Goal: Complete application form

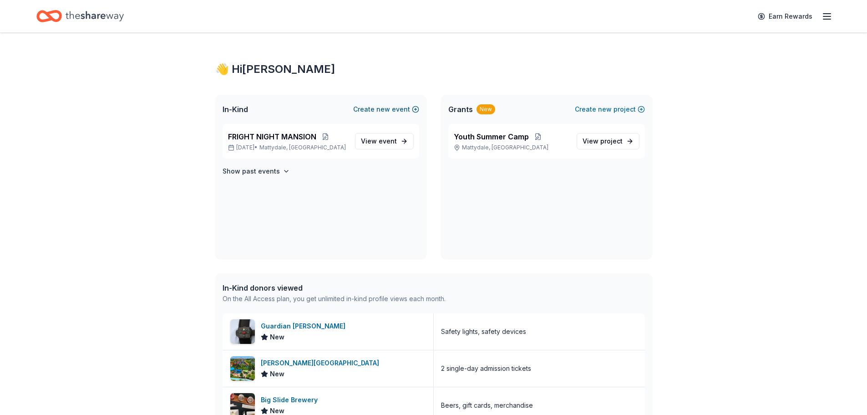
click at [378, 109] on span "new" at bounding box center [383, 109] width 14 height 11
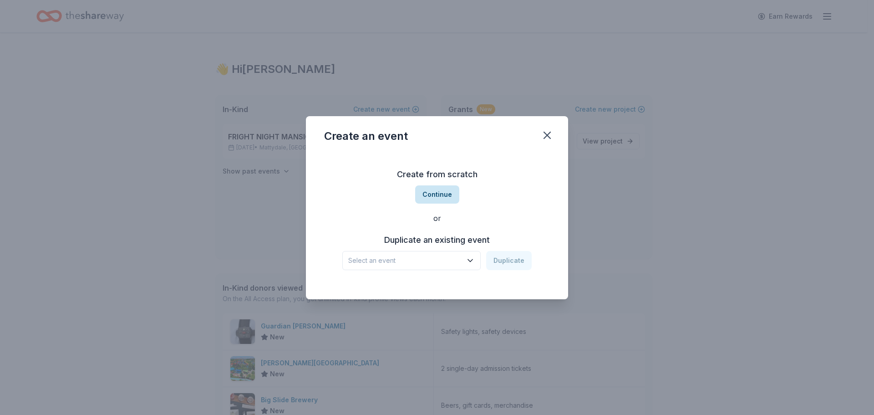
click at [434, 195] on button "Continue" at bounding box center [437, 194] width 44 height 18
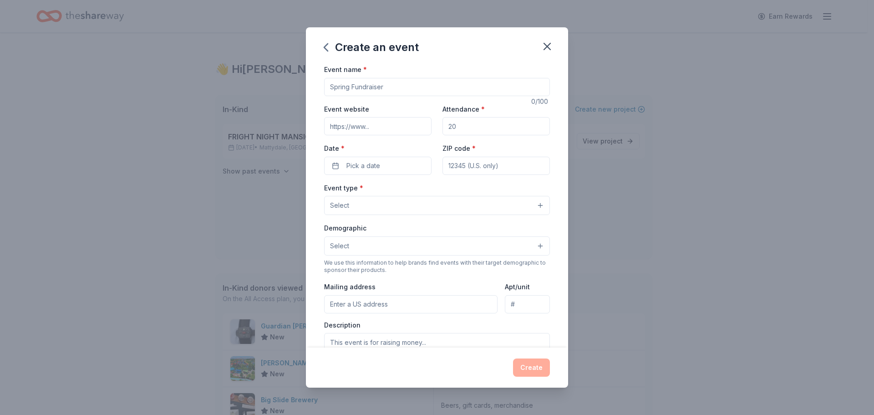
click at [371, 84] on input "Event name *" at bounding box center [437, 87] width 226 height 18
type input "Clays Classic"
type input "8"
type input "200"
click at [336, 168] on button "Pick a date" at bounding box center [377, 166] width 107 height 18
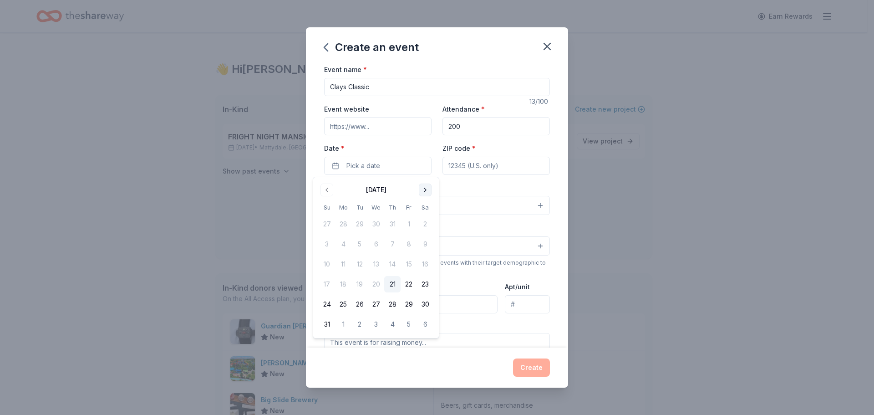
click at [427, 187] on button "Go to next month" at bounding box center [425, 189] width 13 height 13
click at [360, 266] on button "16" at bounding box center [359, 264] width 16 height 16
click at [466, 161] on input "ZIP code *" at bounding box center [496, 166] width 107 height 18
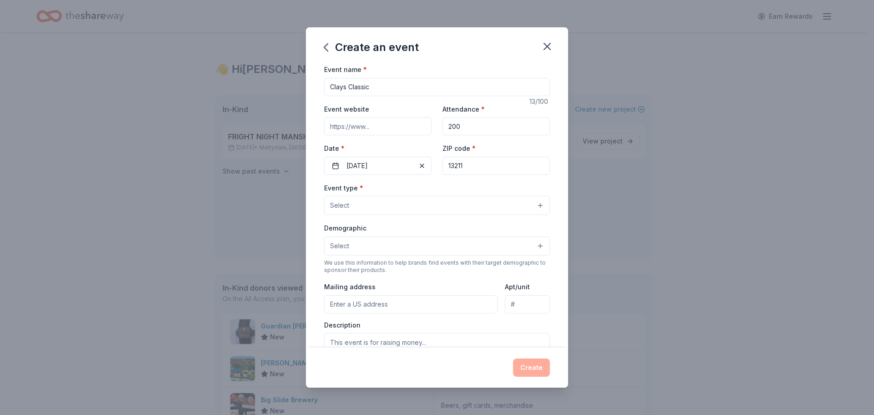
type input "13211"
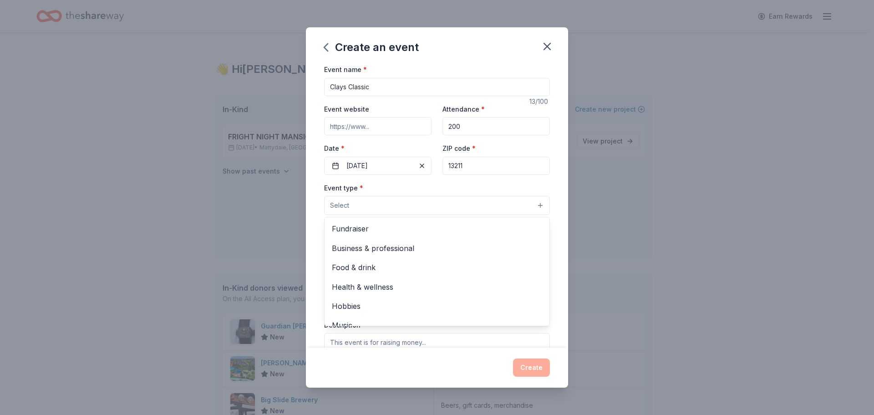
click at [448, 201] on button "Select" at bounding box center [437, 205] width 226 height 19
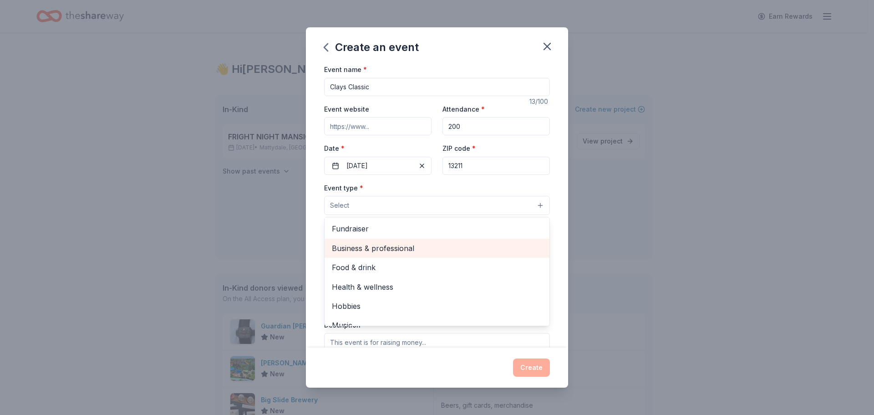
click at [358, 239] on div "Business & professional" at bounding box center [437, 248] width 225 height 19
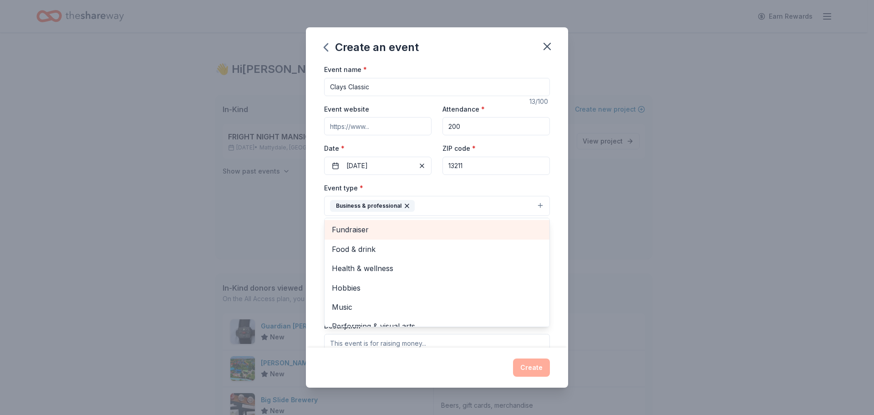
click at [356, 235] on span "Fundraiser" at bounding box center [437, 230] width 210 height 12
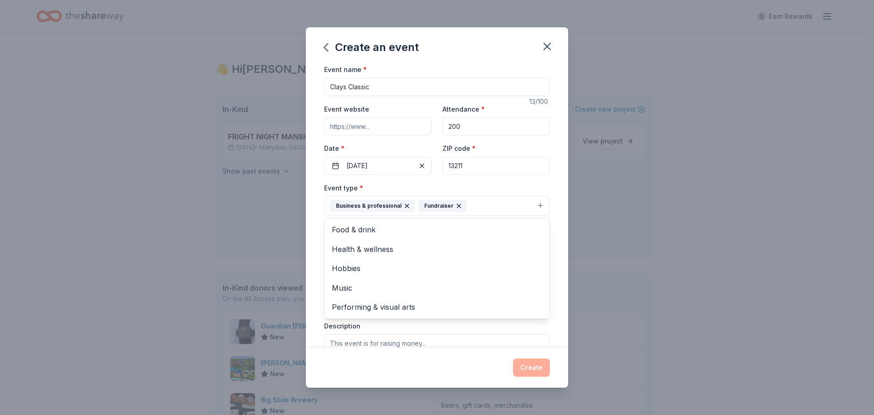
click at [717, 259] on div "Create an event Event name * Clays Classic 13 /100 Event website Attendance * 2…" at bounding box center [437, 207] width 874 height 415
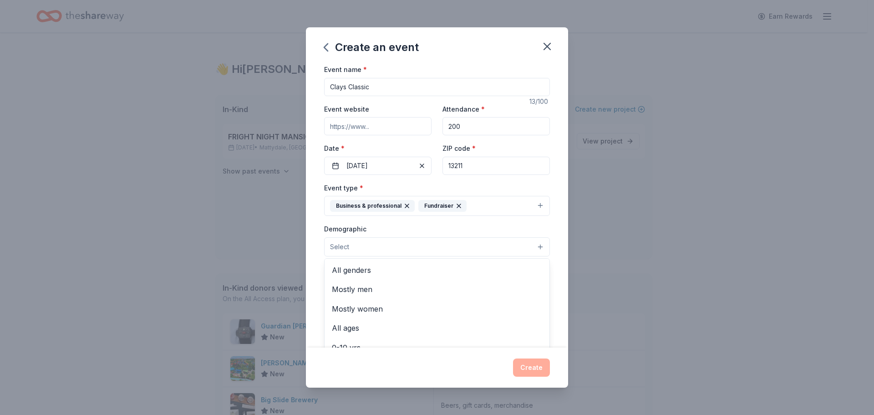
click at [532, 247] on button "Select" at bounding box center [437, 246] width 226 height 19
click at [386, 293] on span "Mostly men" at bounding box center [437, 289] width 210 height 12
click at [629, 301] on div "Create an event Event name * Clays Classic 13 /100 Event website Attendance * 2…" at bounding box center [437, 207] width 874 height 415
click at [396, 312] on input "Mailing address" at bounding box center [410, 306] width 173 height 18
type input "6712 Brooklawn Parkway, Syracuse, NY, 13211"
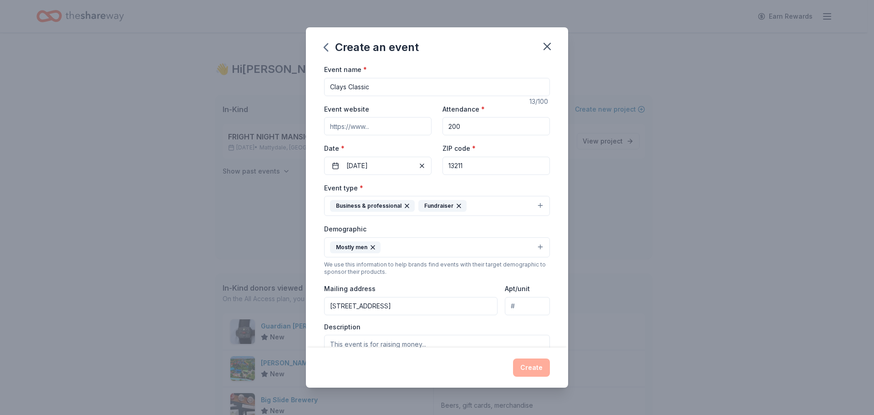
click at [519, 306] on input "Apt/unit" at bounding box center [527, 306] width 45 height 18
type input "108"
click at [514, 338] on textarea at bounding box center [437, 355] width 226 height 41
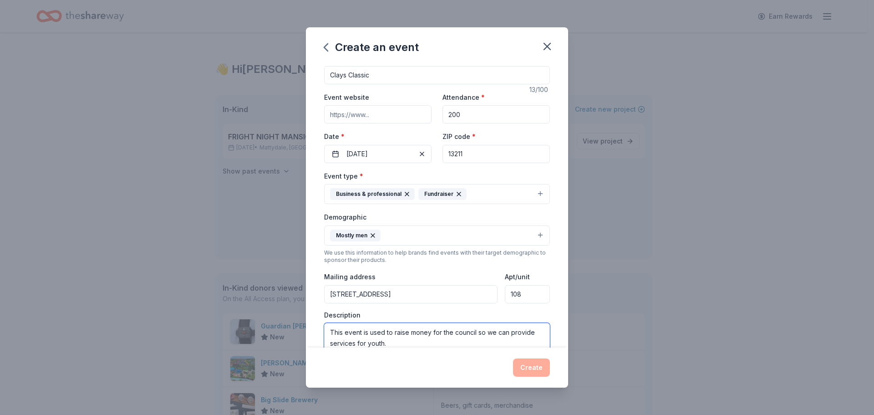
type textarea "This event is used to raise money for the council so we can provide services fo…"
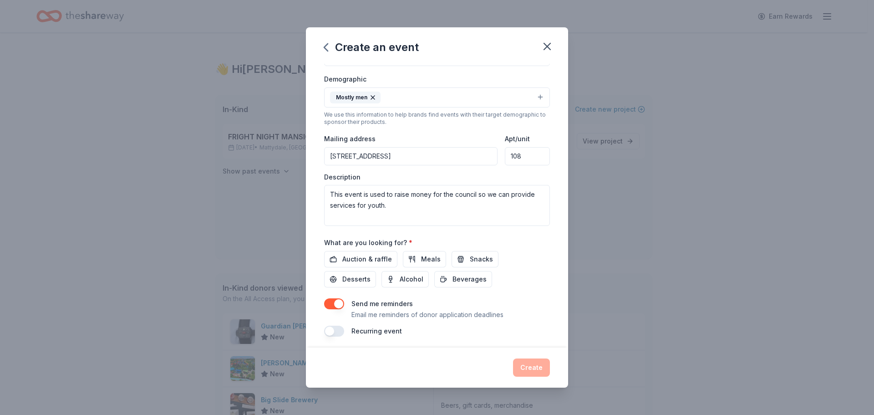
scroll to position [153, 0]
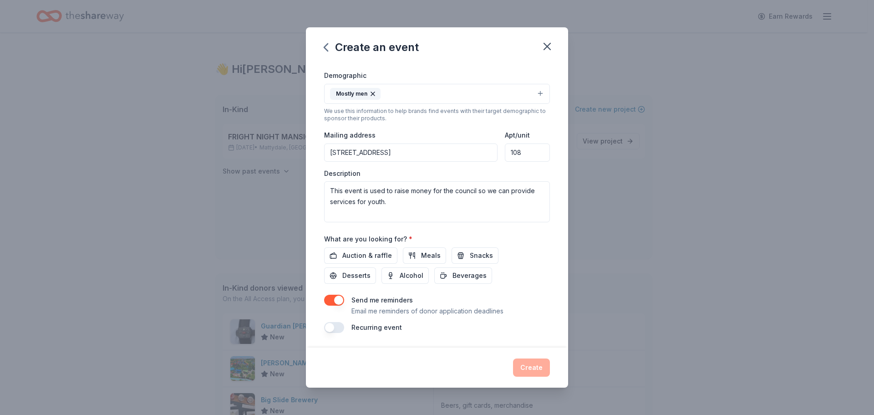
click at [528, 361] on div "Create" at bounding box center [437, 367] width 226 height 18
click at [365, 259] on span "Auction & raffle" at bounding box center [367, 255] width 50 height 11
click at [453, 280] on span "Beverages" at bounding box center [470, 275] width 34 height 11
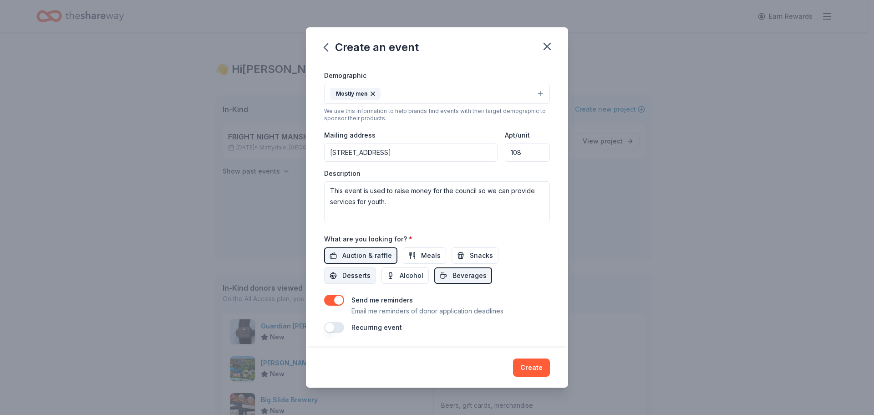
click at [358, 275] on span "Desserts" at bounding box center [356, 275] width 28 height 11
click at [412, 272] on span "Alcohol" at bounding box center [412, 275] width 24 height 11
click at [424, 257] on span "Meals" at bounding box center [431, 255] width 20 height 11
click at [470, 253] on span "Snacks" at bounding box center [481, 255] width 23 height 11
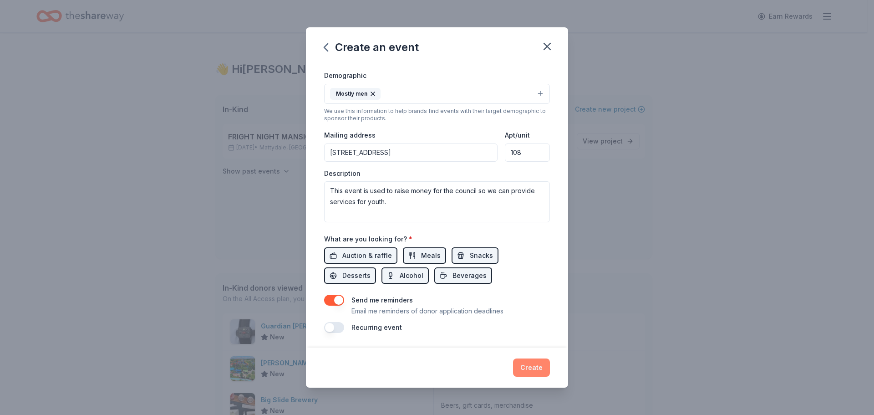
click at [516, 366] on button "Create" at bounding box center [531, 367] width 37 height 18
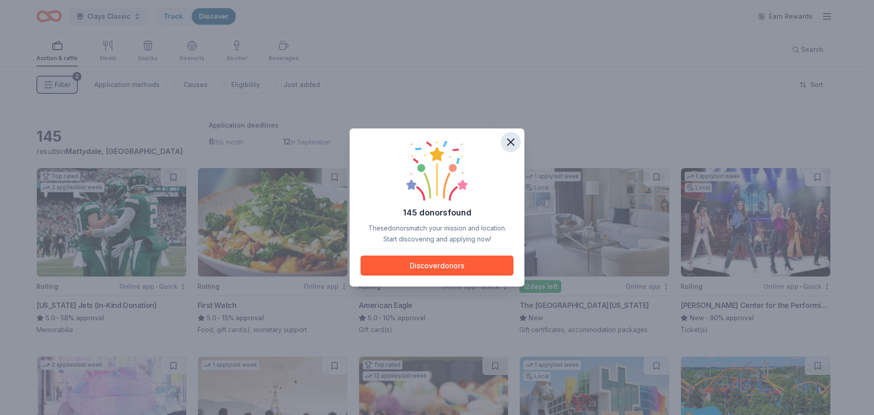
click at [509, 142] on icon "button" at bounding box center [510, 142] width 13 height 13
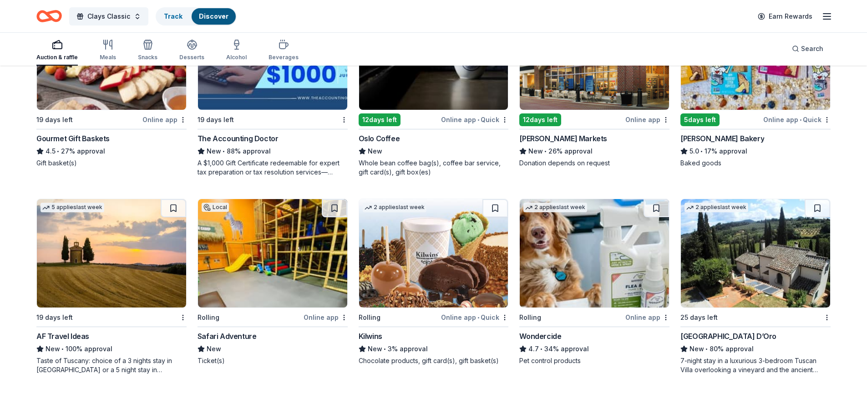
scroll to position [590, 0]
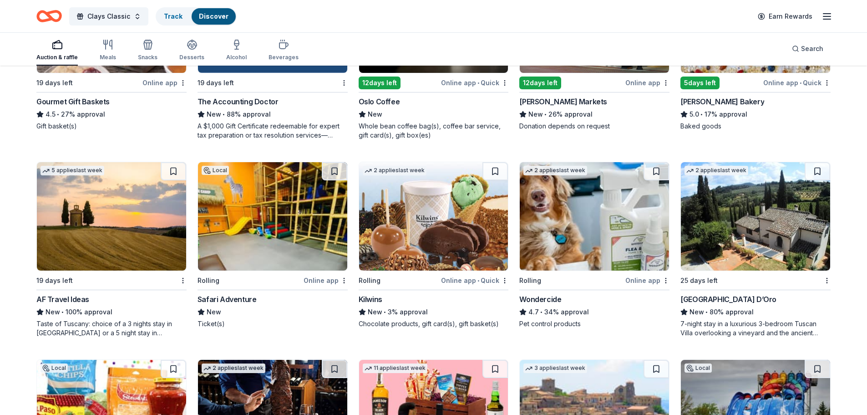
click at [106, 331] on div "Taste of Tuscany: choice of a 3 nights stay in Florence or a 5 night stay in Co…" at bounding box center [111, 328] width 150 height 18
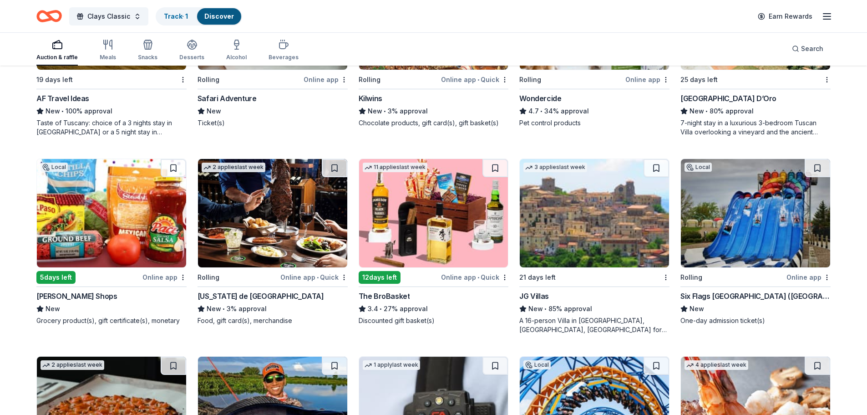
scroll to position [796, 0]
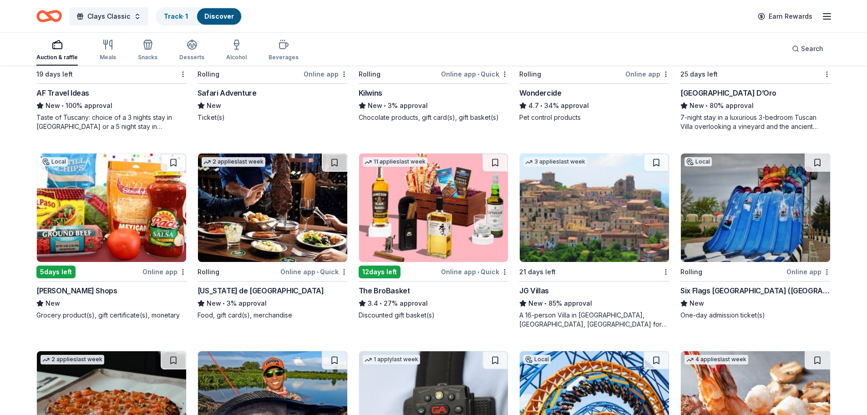
click at [387, 314] on div "Discounted gift basket(s)" at bounding box center [434, 314] width 150 height 9
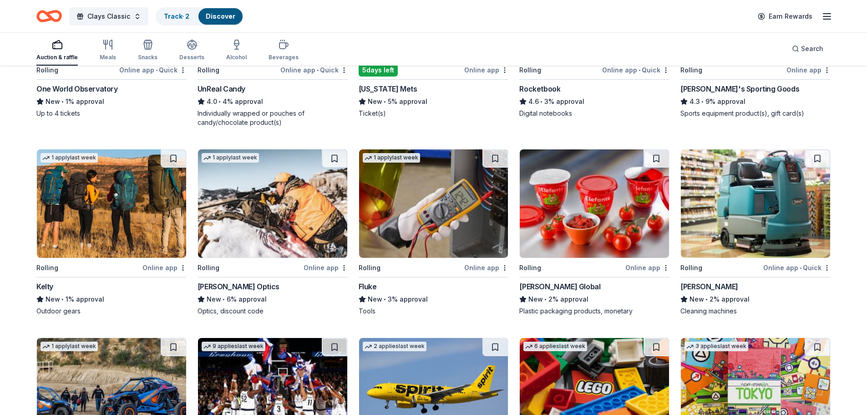
scroll to position [3120, 0]
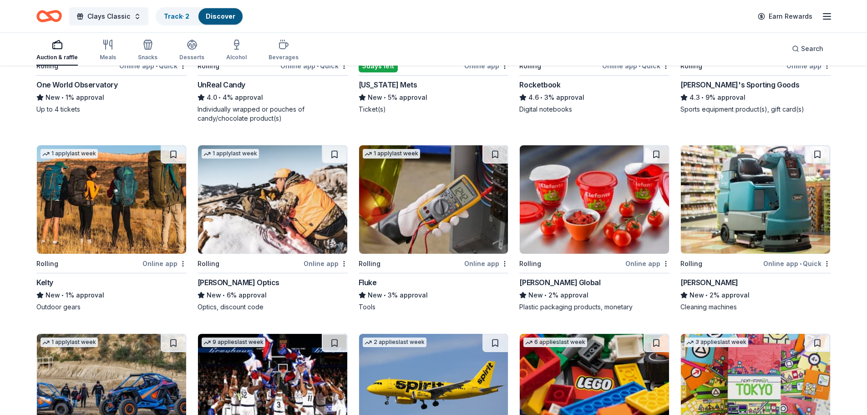
click at [223, 277] on div "Burris Optics" at bounding box center [239, 282] width 82 height 11
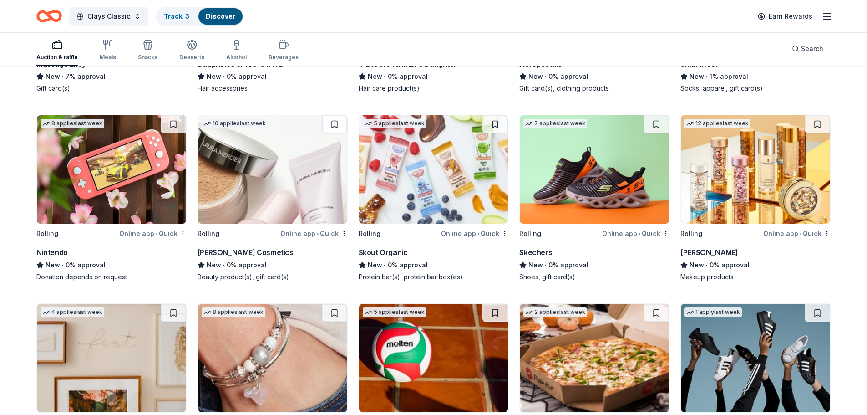
scroll to position [5342, 0]
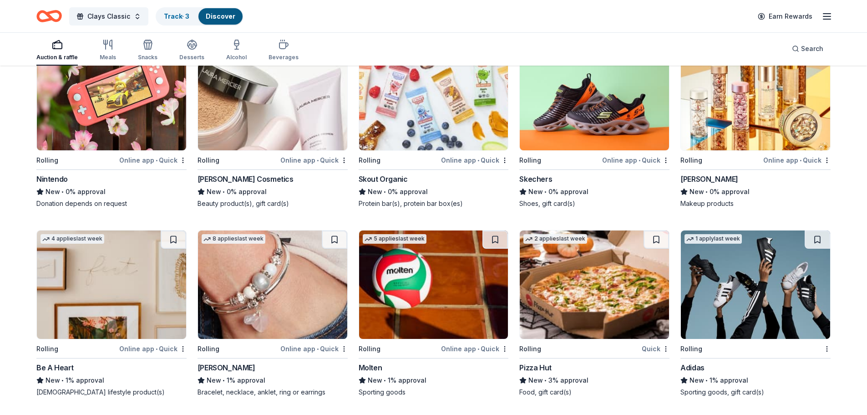
click at [710, 381] on div "New • 1% approval" at bounding box center [756, 380] width 150 height 11
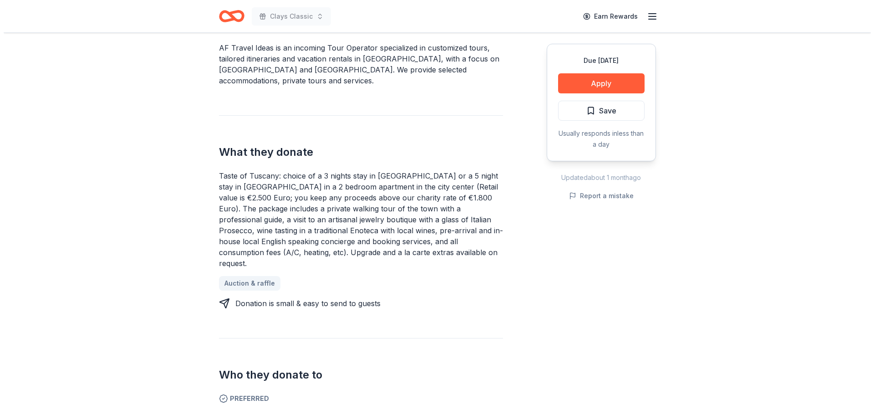
scroll to position [310, 0]
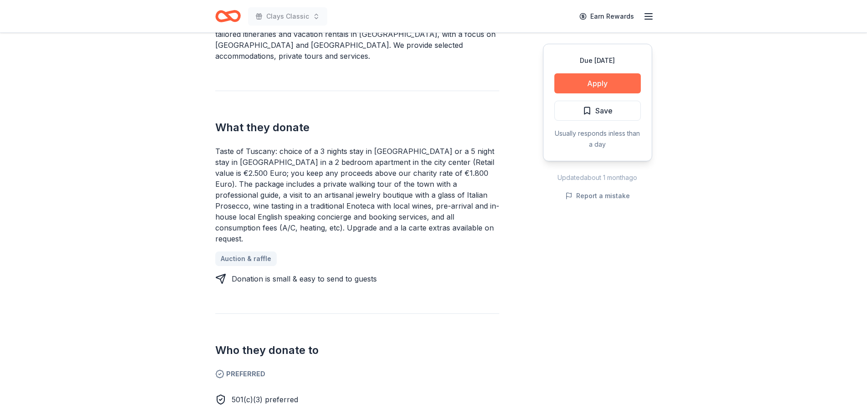
click at [619, 80] on button "Apply" at bounding box center [597, 83] width 86 height 20
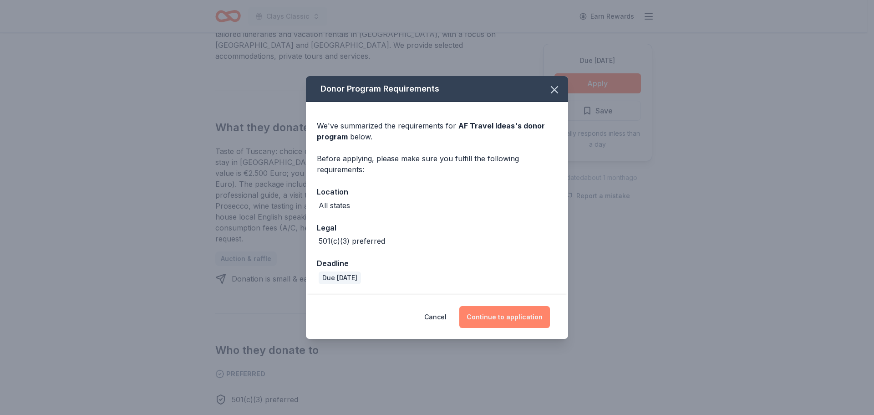
click at [504, 324] on button "Continue to application" at bounding box center [504, 317] width 91 height 22
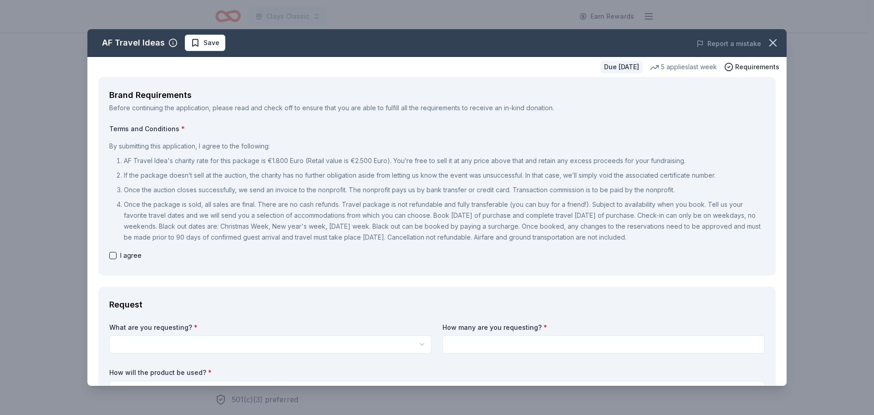
click at [112, 253] on button "button" at bounding box center [112, 255] width 7 height 7
checkbox input "true"
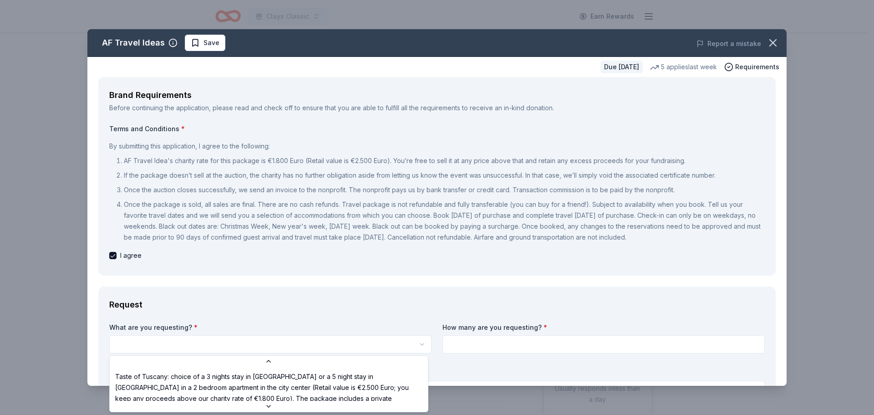
scroll to position [0, 0]
click at [163, 341] on html "Clays Classic Earn Rewards Due in 19 days Share AF Travel Ideas New 5 applies l…" at bounding box center [437, 207] width 874 height 415
select select "Taste of Tuscany: choice of a 3 nights stay in Florence or a 5 night stay in Co…"
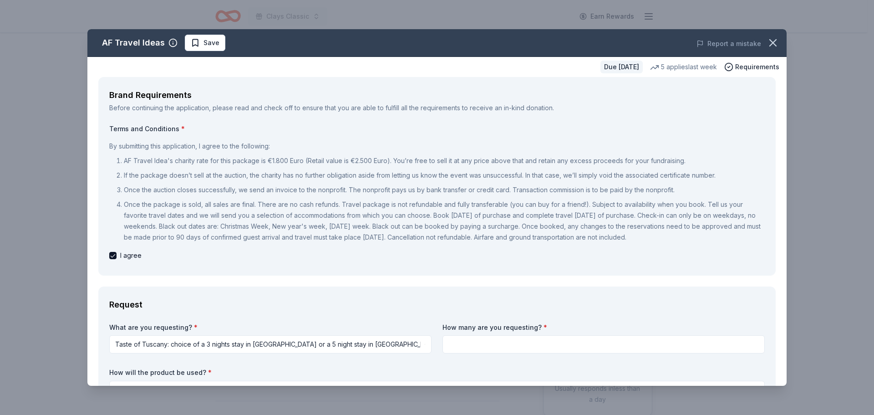
click at [457, 346] on input at bounding box center [604, 344] width 322 height 18
type input "2"
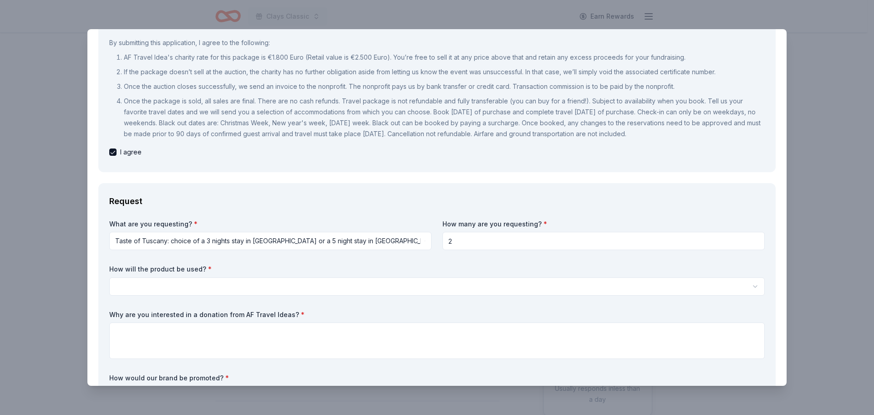
scroll to position [176, 0]
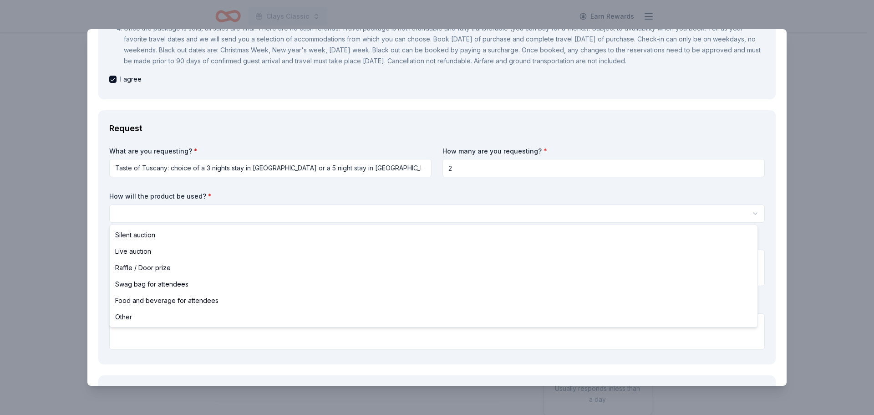
click at [352, 215] on html "Clays Classic Earn Rewards Due in 19 days Share AF Travel Ideas New 5 applies l…" at bounding box center [437, 207] width 874 height 415
select select "raffleDoorPrize"
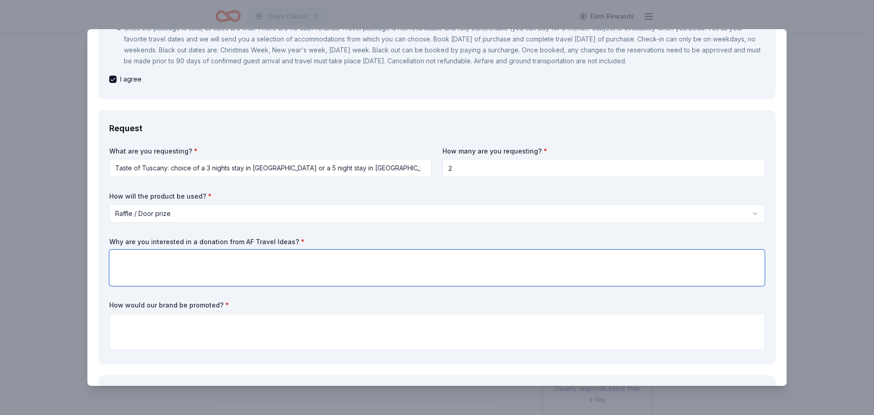
click at [163, 271] on textarea at bounding box center [437, 267] width 656 height 36
type textarea "We like to raise as much money as possible for our youth"
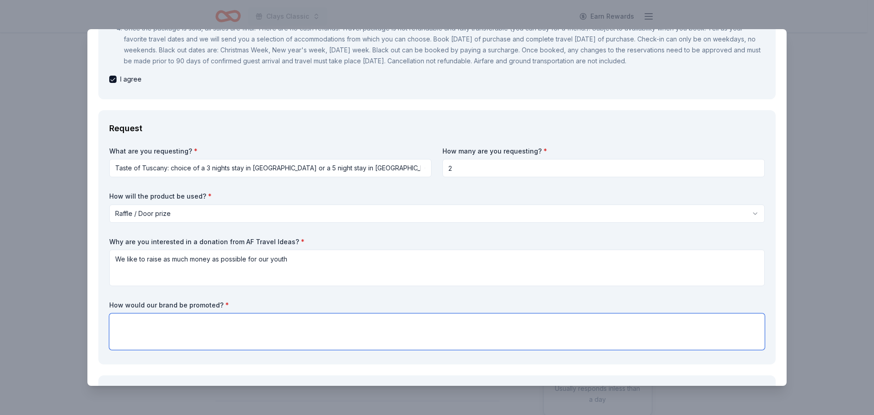
click at [151, 336] on textarea at bounding box center [437, 331] width 656 height 36
type textarea "on a sign and website"
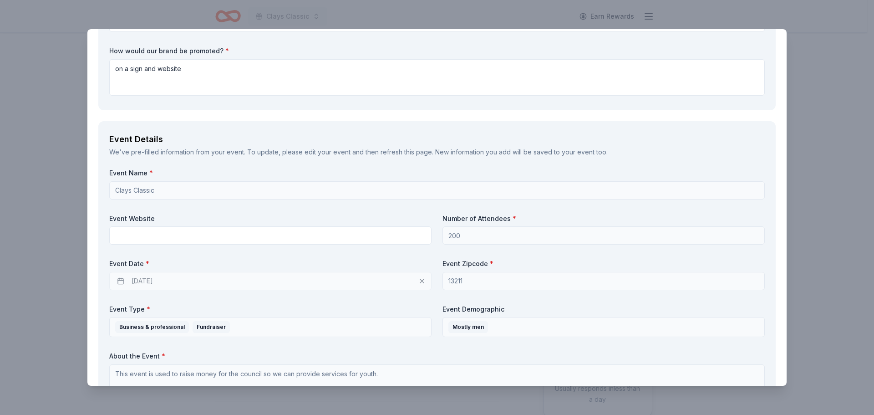
scroll to position [443, 0]
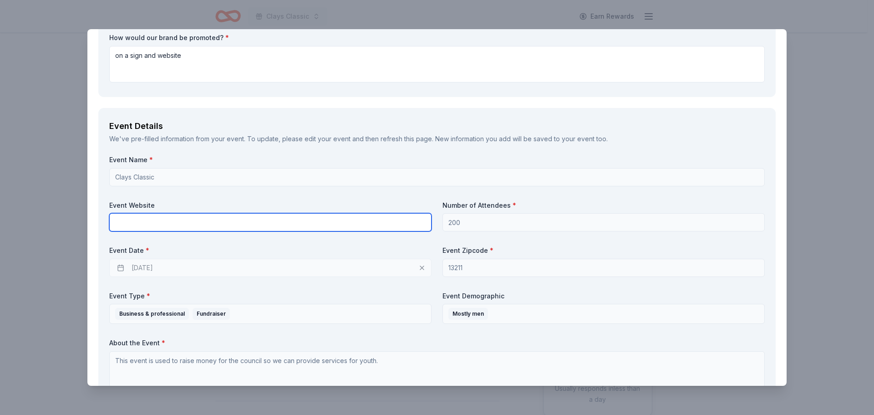
click at [363, 225] on input "text" at bounding box center [270, 222] width 322 height 18
type input "cnyscouts.org"
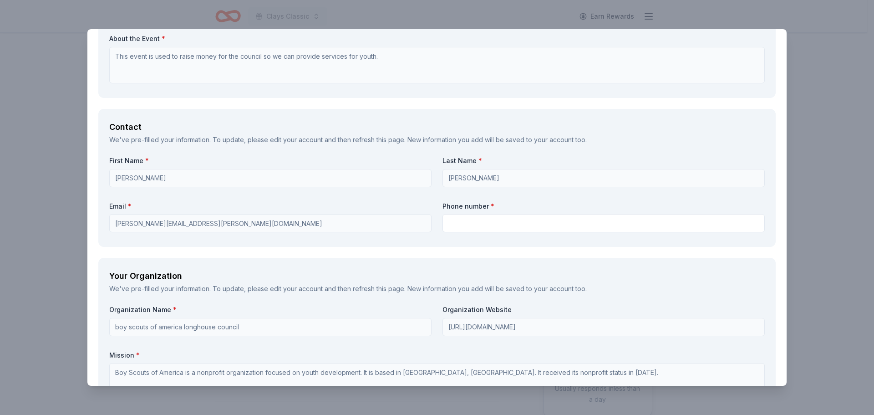
scroll to position [759, 0]
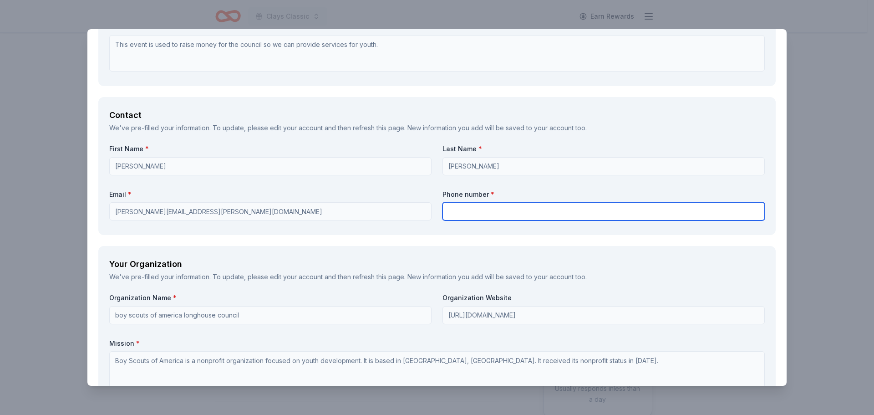
click at [475, 210] on input "text" at bounding box center [604, 211] width 322 height 18
type input "3"
type input "2568894081"
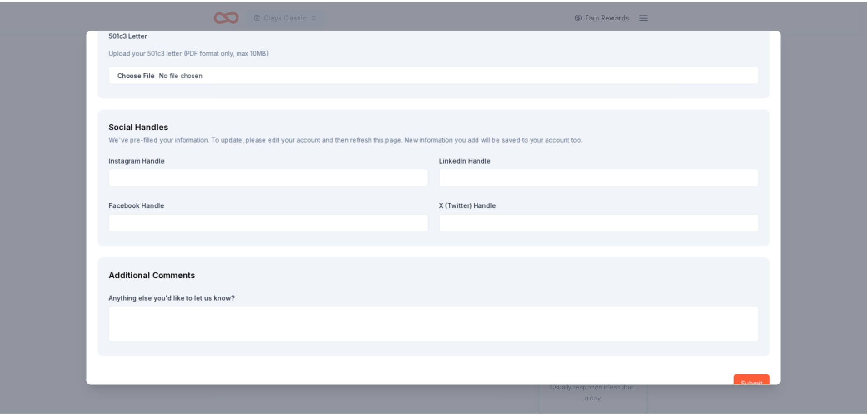
scroll to position [1197, 0]
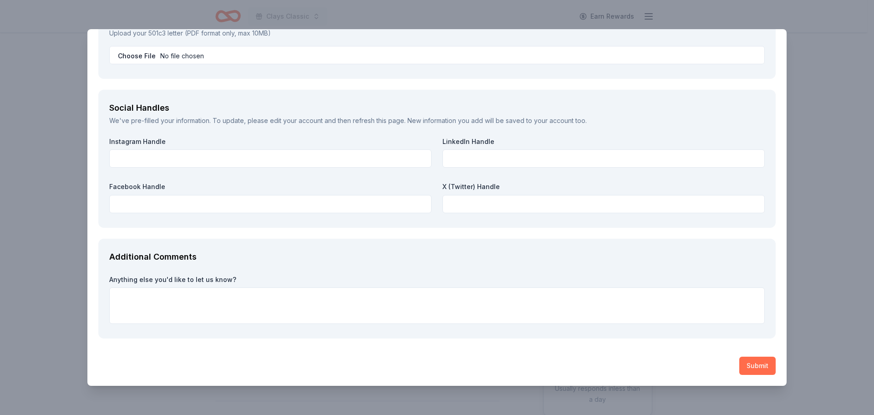
click at [749, 364] on button "Submit" at bounding box center [757, 365] width 36 height 18
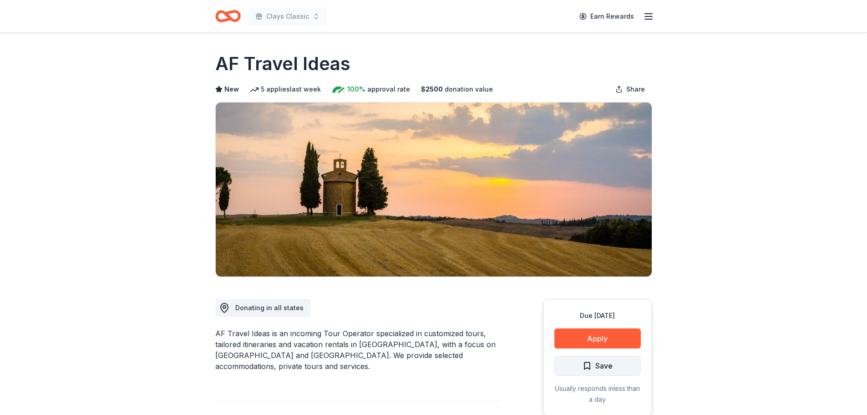
click at [608, 370] on span "Save" at bounding box center [603, 366] width 17 height 12
click at [588, 363] on span "Save" at bounding box center [598, 366] width 30 height 12
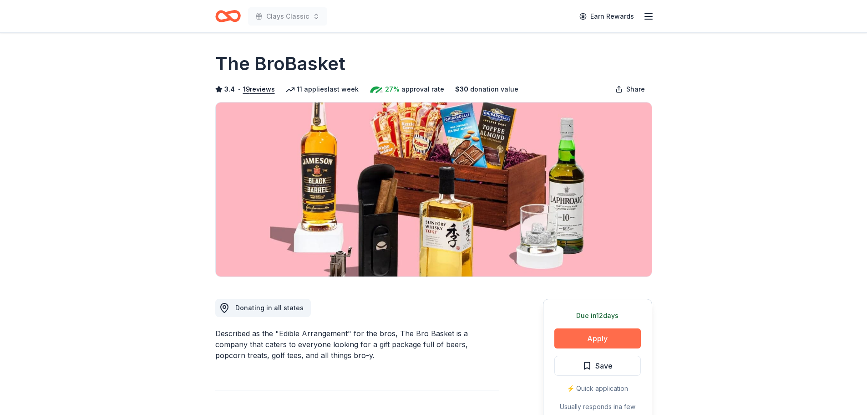
click at [568, 341] on button "Apply" at bounding box center [597, 338] width 86 height 20
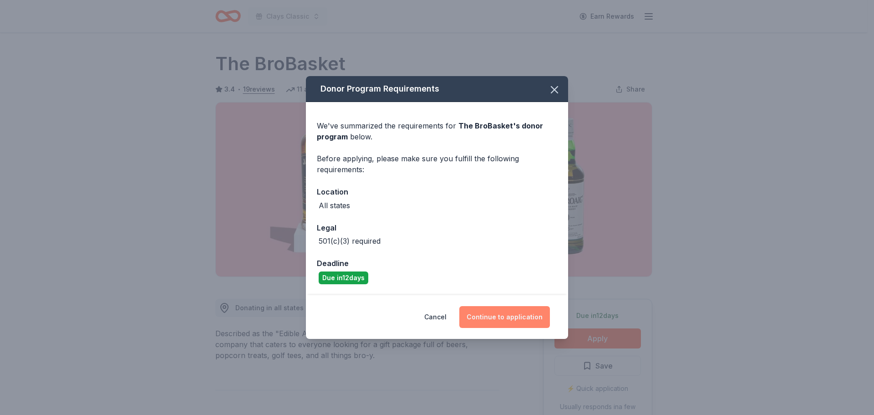
click at [485, 310] on button "Continue to application" at bounding box center [504, 317] width 91 height 22
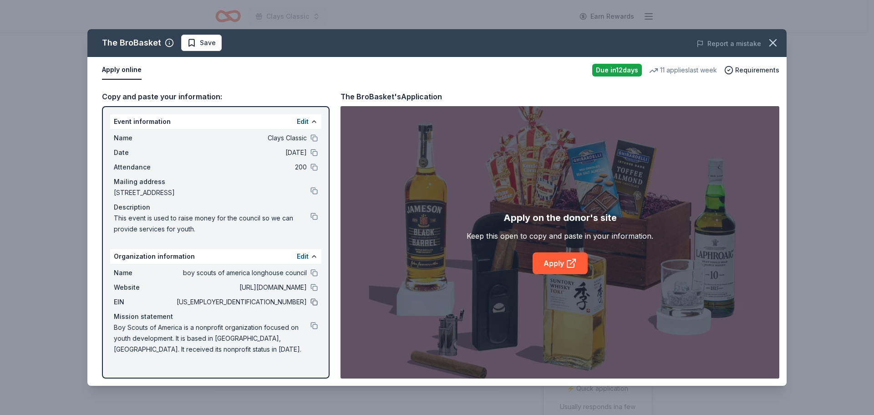
click at [315, 305] on button at bounding box center [313, 301] width 7 height 7
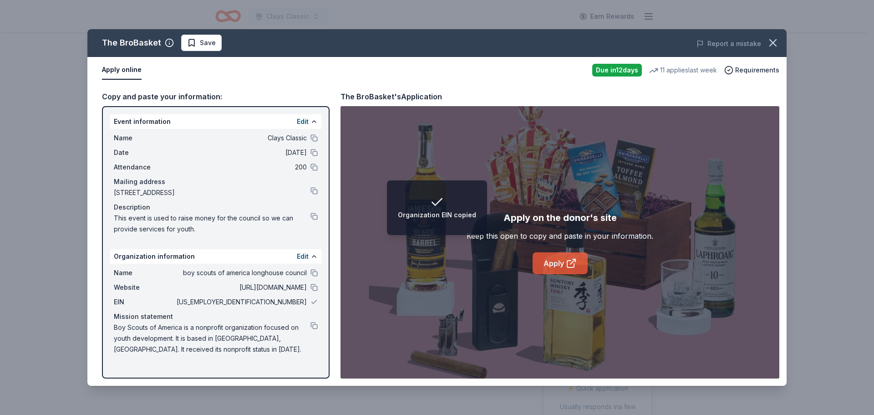
click at [563, 260] on link "Apply" at bounding box center [560, 263] width 55 height 22
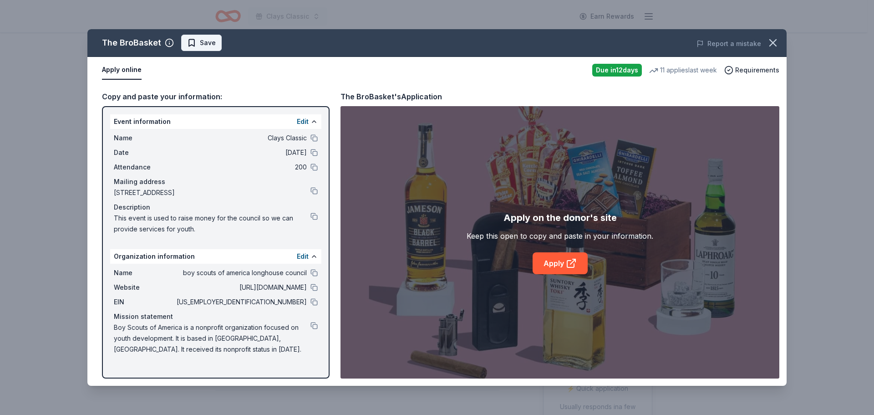
click at [192, 42] on span "Save" at bounding box center [201, 42] width 29 height 11
click at [772, 39] on icon "button" at bounding box center [773, 42] width 13 height 13
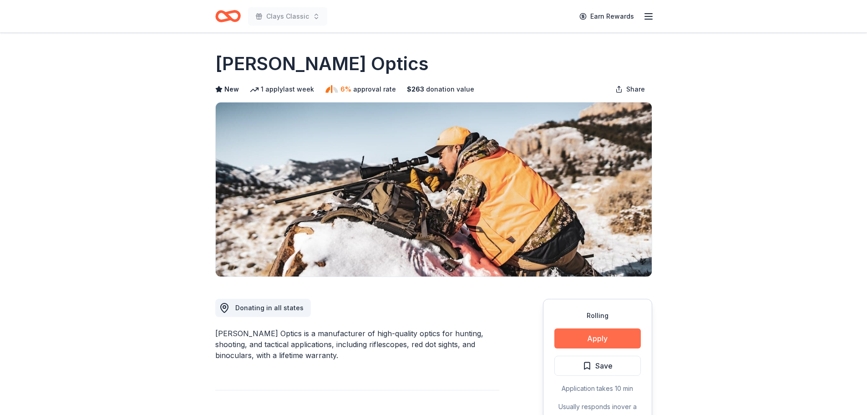
click at [564, 338] on button "Apply" at bounding box center [597, 338] width 86 height 20
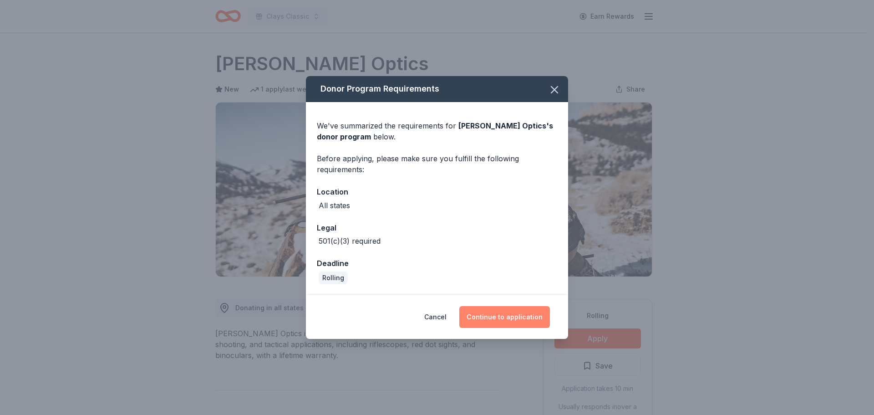
click at [485, 316] on button "Continue to application" at bounding box center [504, 317] width 91 height 22
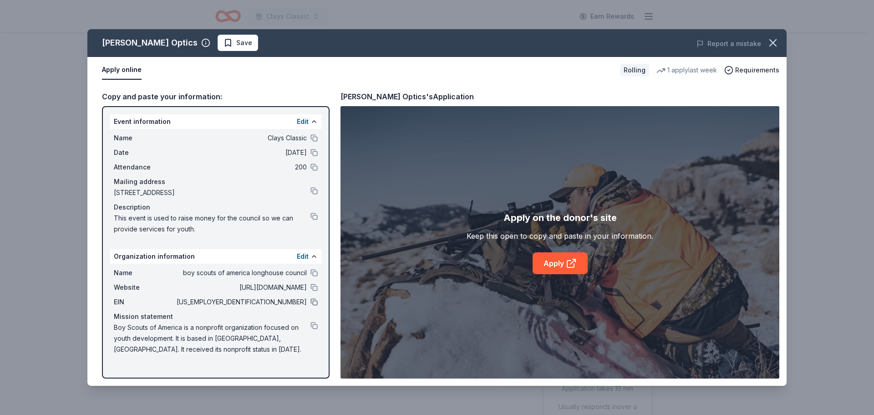
click at [310, 300] on button at bounding box center [313, 301] width 7 height 7
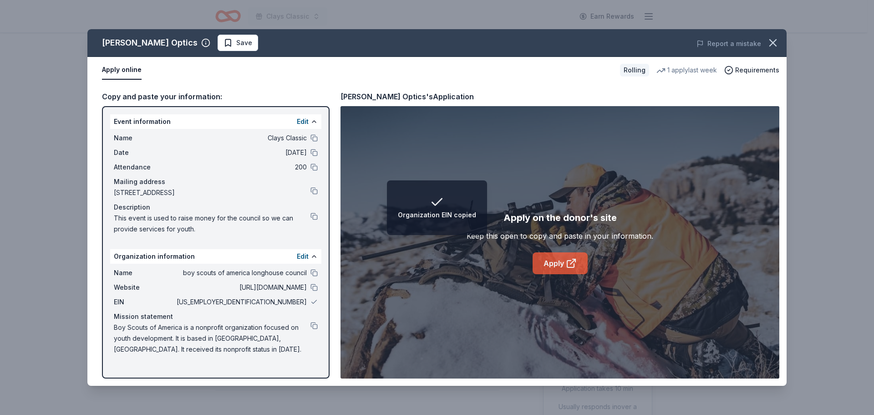
click at [557, 259] on link "Apply" at bounding box center [560, 263] width 55 height 22
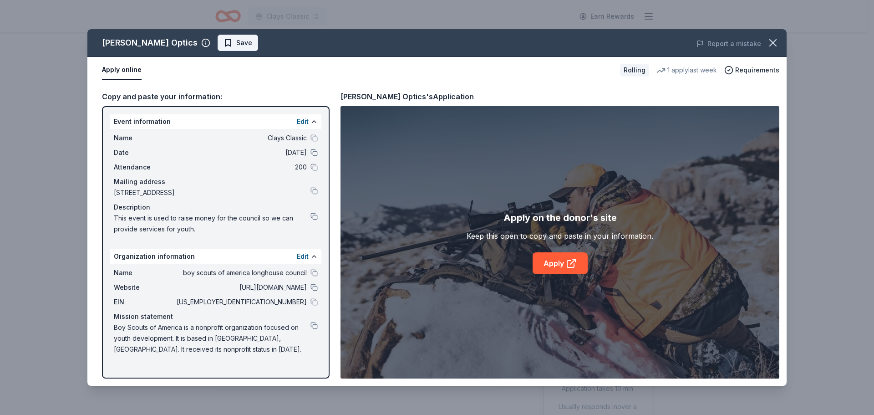
click at [224, 47] on span "Save" at bounding box center [238, 42] width 29 height 11
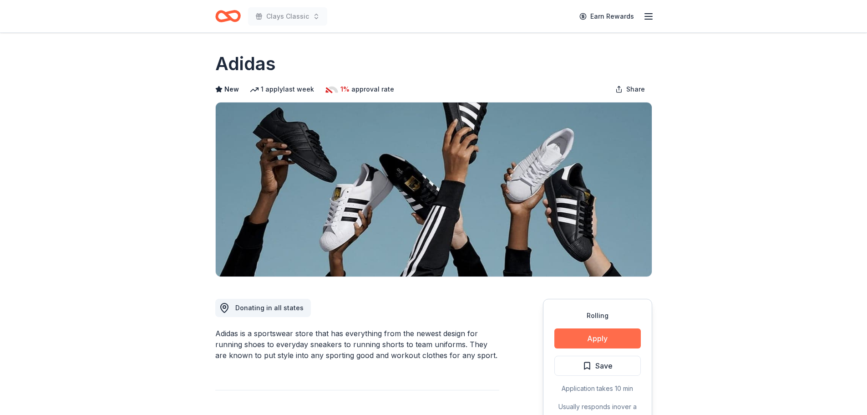
click at [572, 331] on button "Apply" at bounding box center [597, 338] width 86 height 20
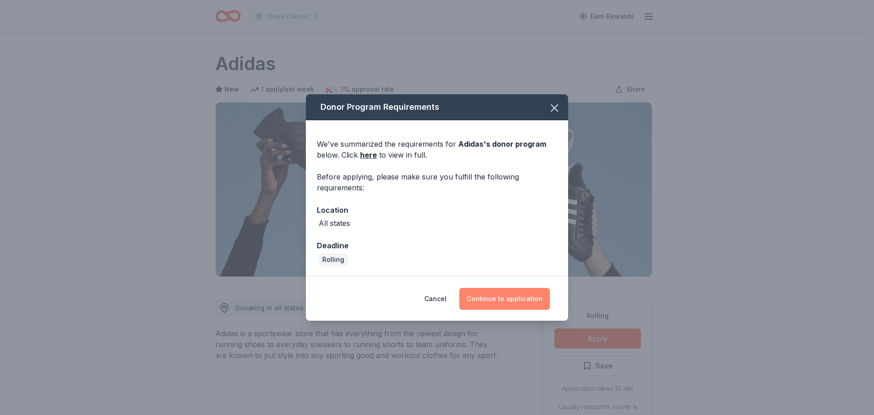
click at [493, 295] on button "Continue to application" at bounding box center [504, 299] width 91 height 22
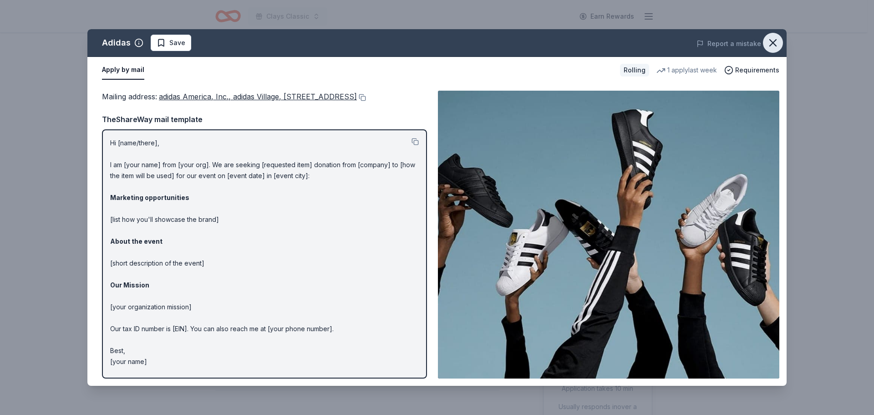
click at [773, 44] on icon "button" at bounding box center [773, 43] width 6 height 6
